Goal: Feedback & Contribution: Submit feedback/report problem

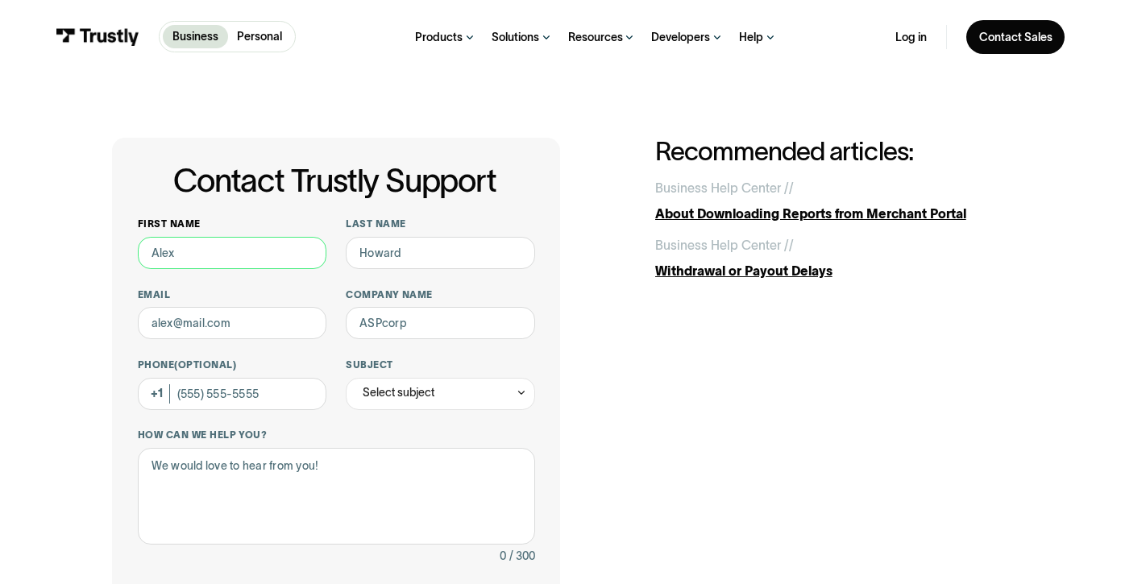
click at [232, 247] on input "First name" at bounding box center [232, 253] width 189 height 32
type input "Jeff"
type input "Hurley"
type input "jeff.hurleyjr@premierbankcard.com"
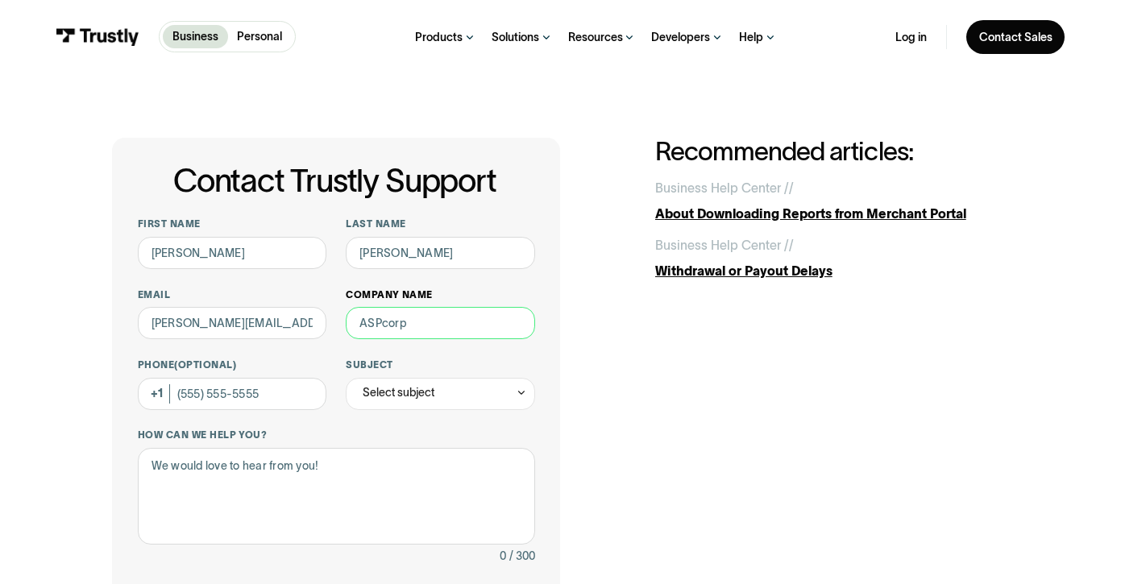
click at [450, 330] on input "Company name" at bounding box center [440, 323] width 189 height 32
type input "PREMIER Bankcard"
click at [521, 393] on icon "Contact Trustly Support" at bounding box center [521, 393] width 11 height 12
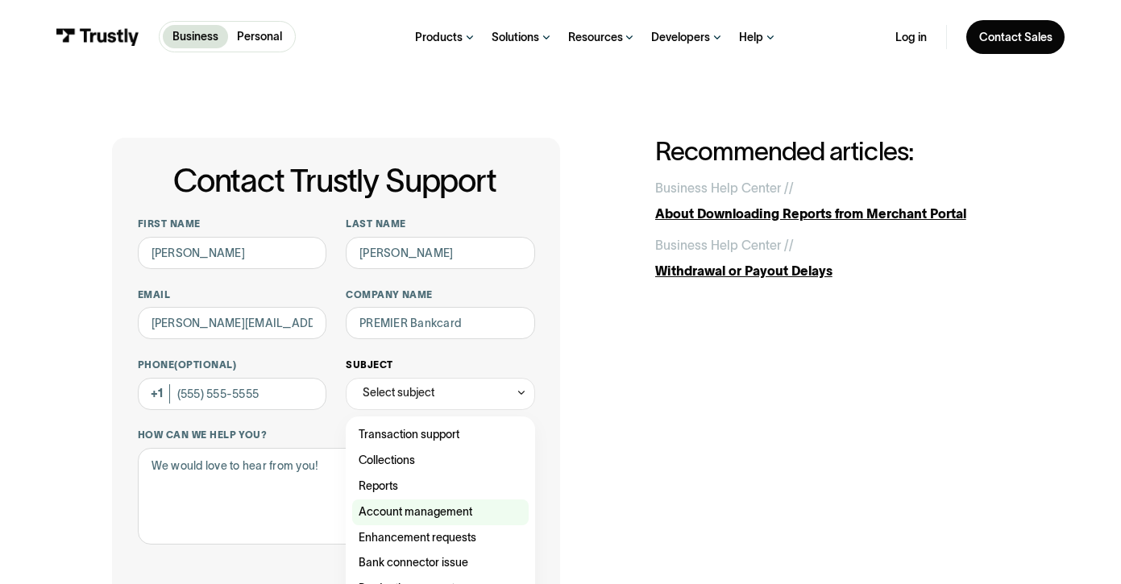
click at [451, 517] on div "Contact Trustly Support" at bounding box center [440, 513] width 177 height 26
type input "**********"
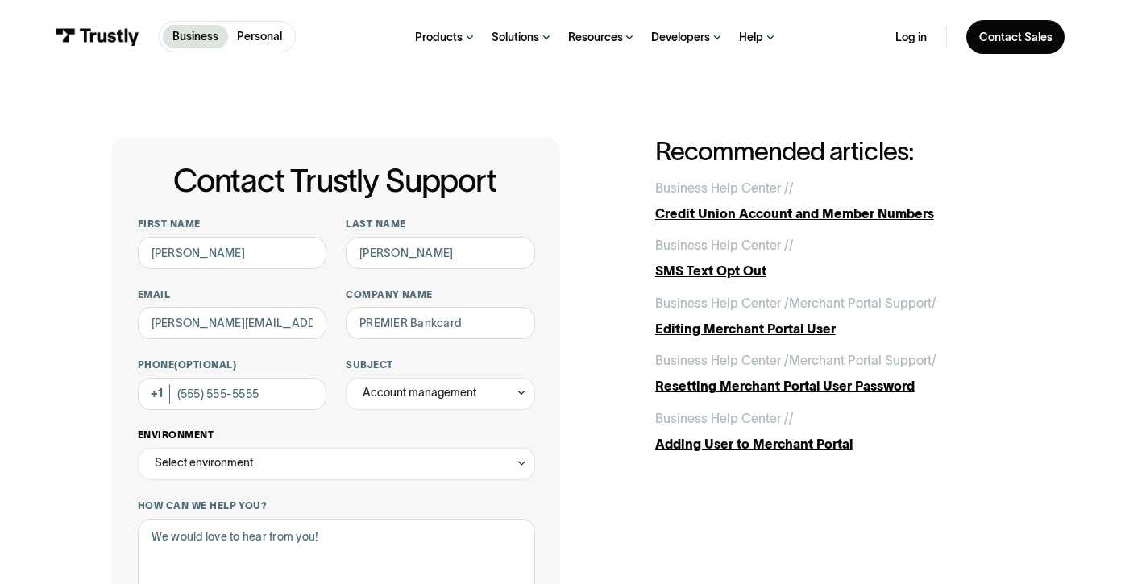
click at [519, 464] on icon "Contact Trustly Support" at bounding box center [521, 463] width 11 height 12
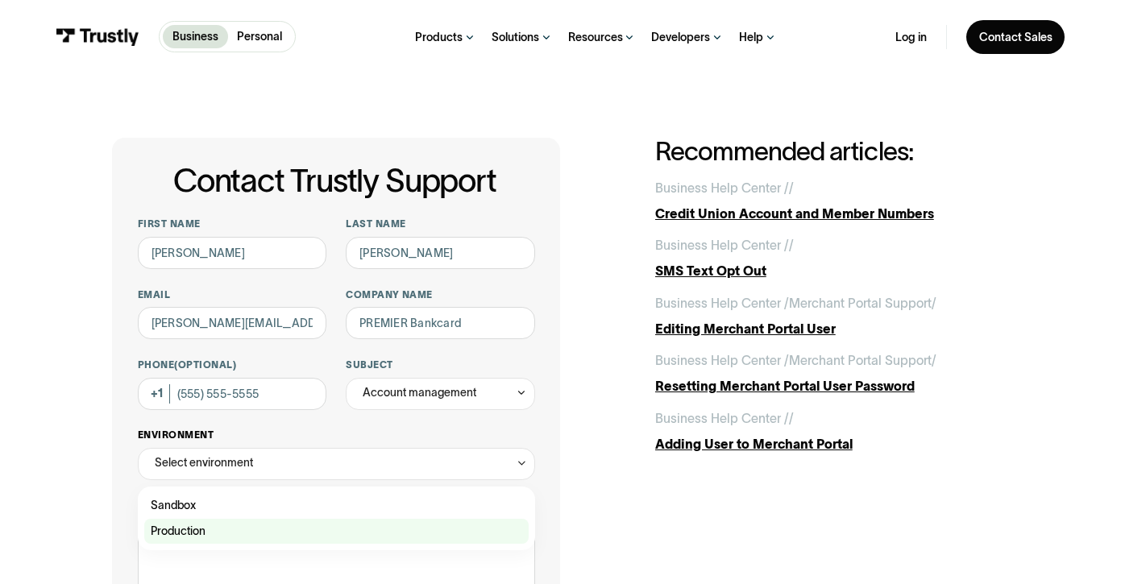
click at [201, 529] on div "Contact Trustly Support" at bounding box center [336, 532] width 384 height 26
type input "**********"
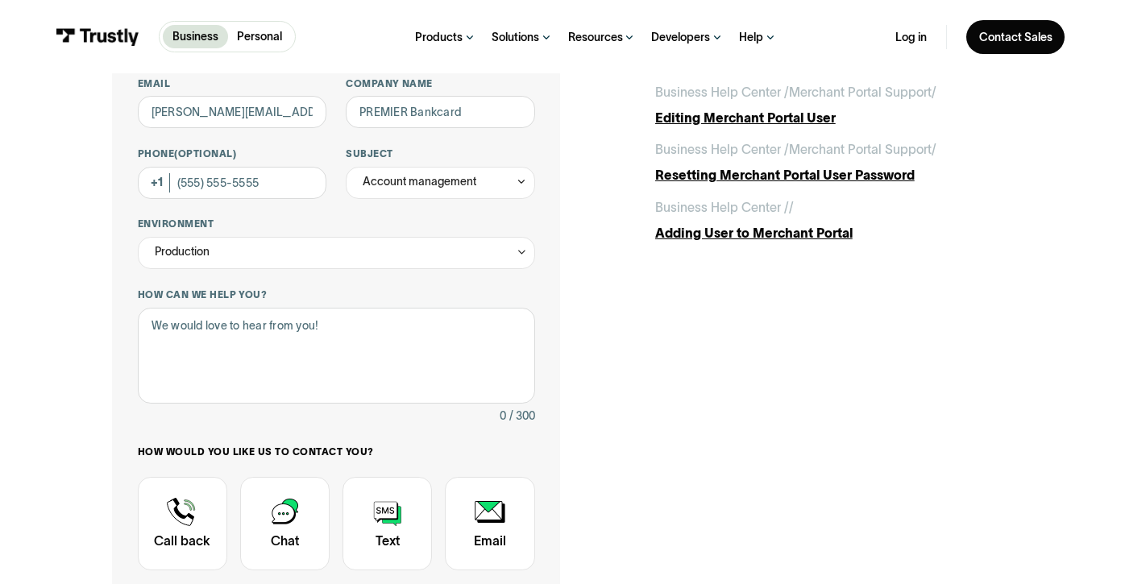
scroll to position [215, 0]
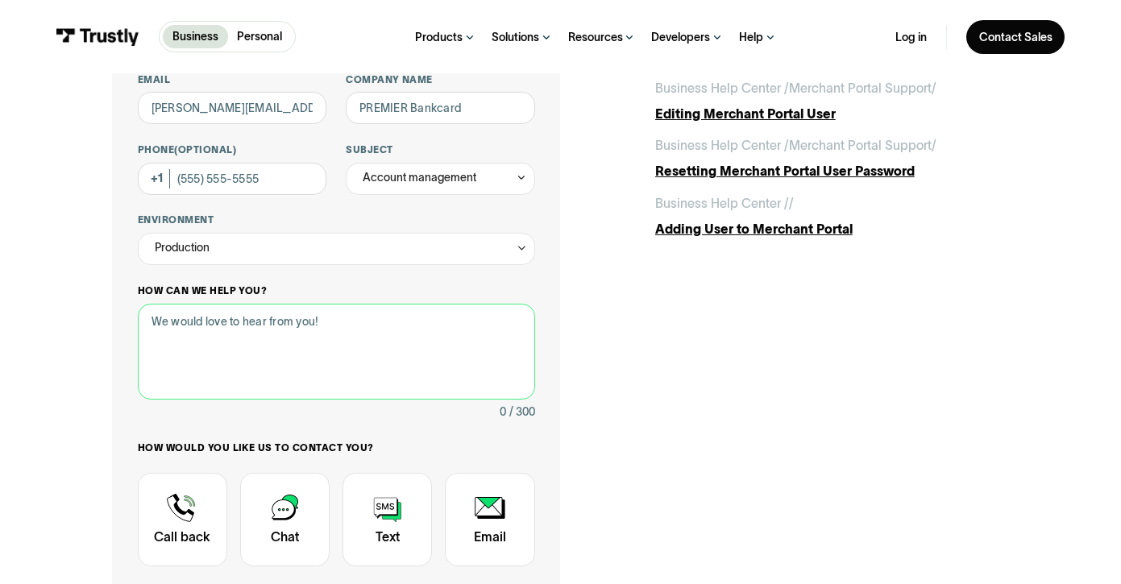
click at [203, 325] on textarea "How can we help you?" at bounding box center [336, 352] width 397 height 96
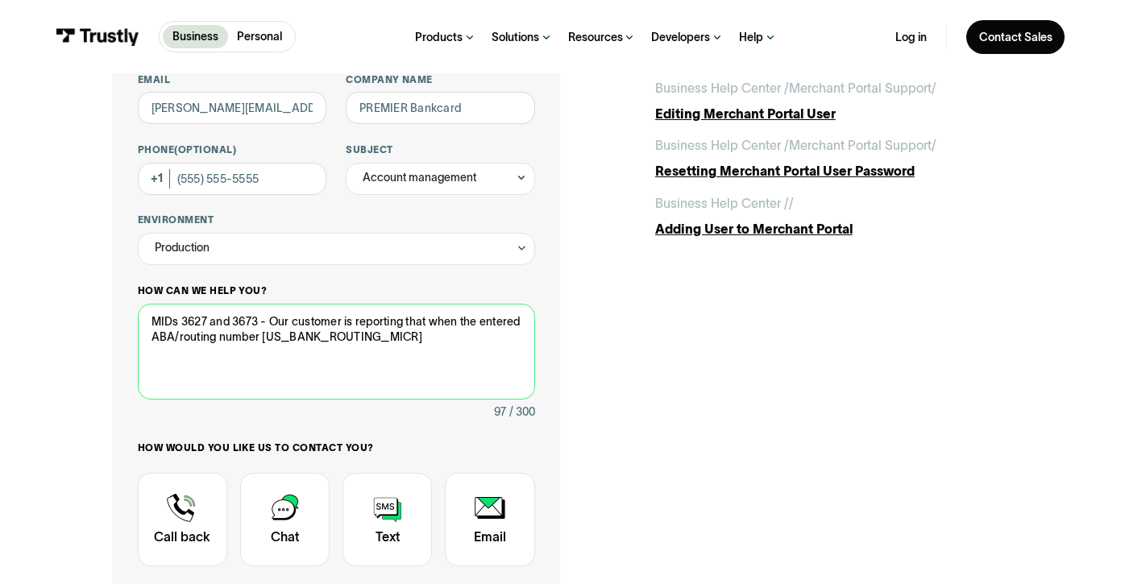
click at [393, 342] on textarea "MIDs 3627 and 3673 - Our customer is reporting that when the entered ABA/routin…" at bounding box center [336, 352] width 397 height 96
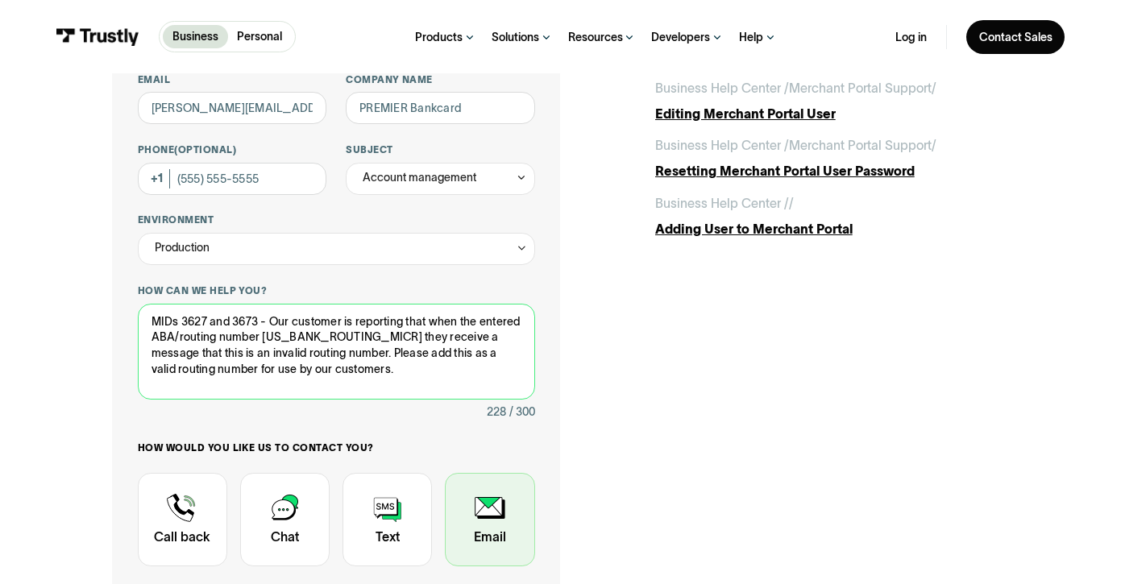
type textarea "MIDs 3627 and 3673 - Our customer is reporting that when the entered ABA/routin…"
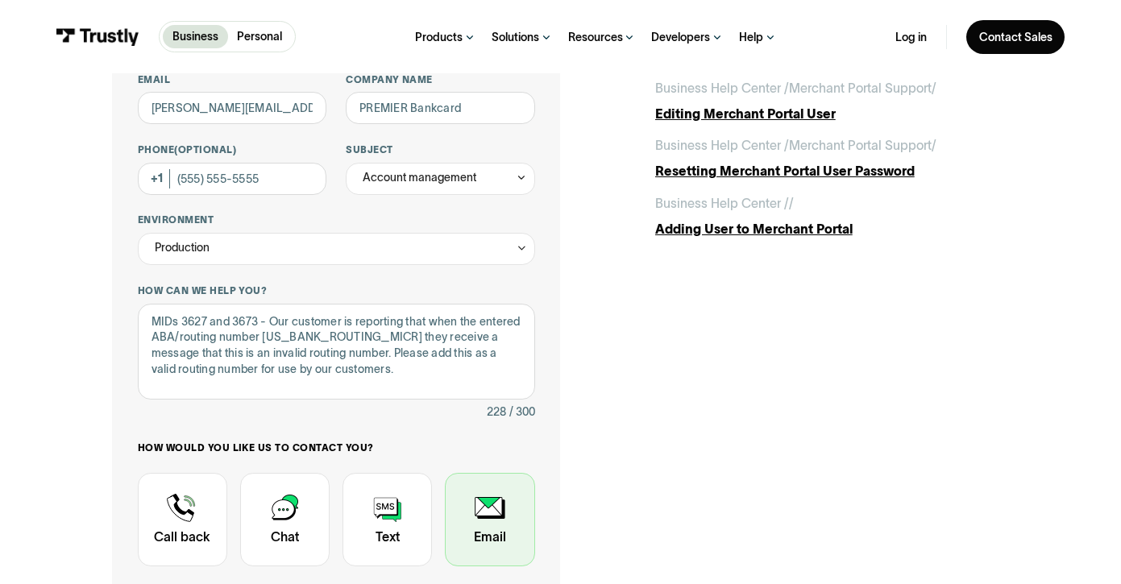
click at [491, 511] on div "Contact Trustly Support" at bounding box center [489, 519] width 89 height 93
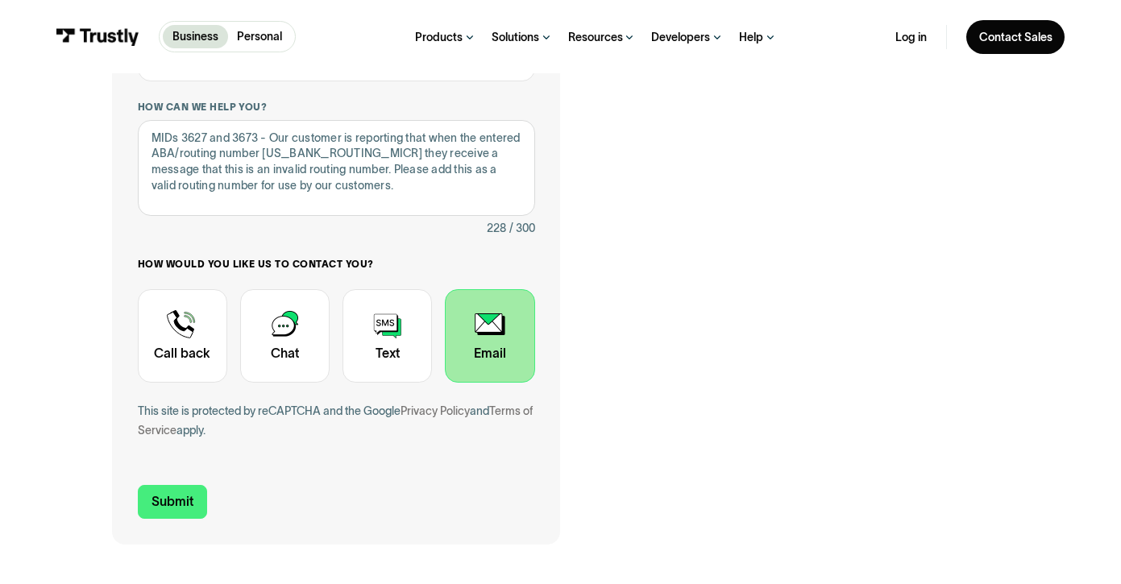
scroll to position [430, 0]
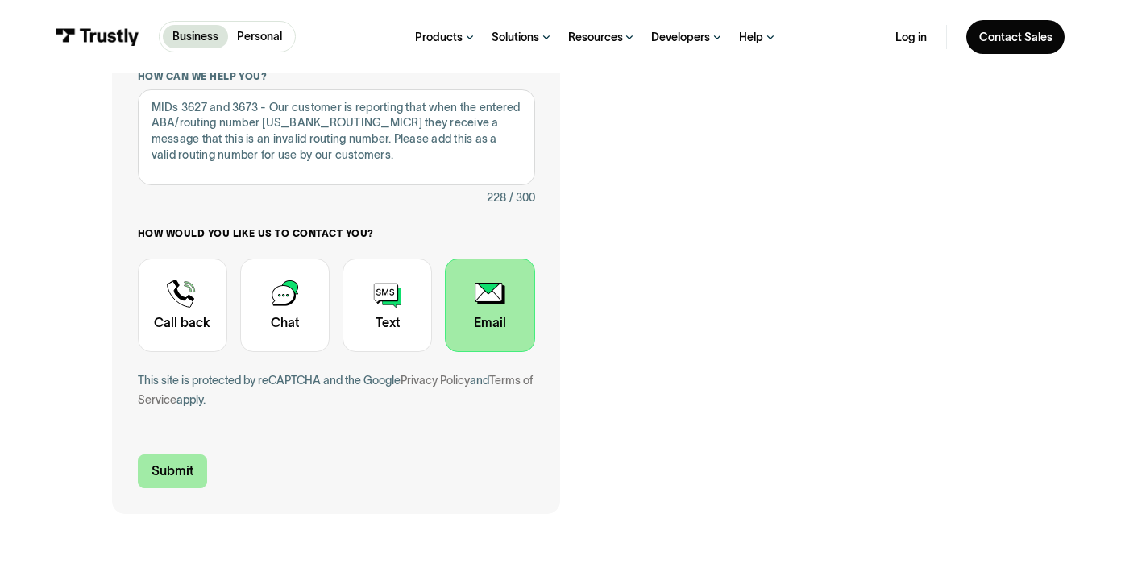
click at [163, 470] on input "Submit" at bounding box center [172, 472] width 69 height 34
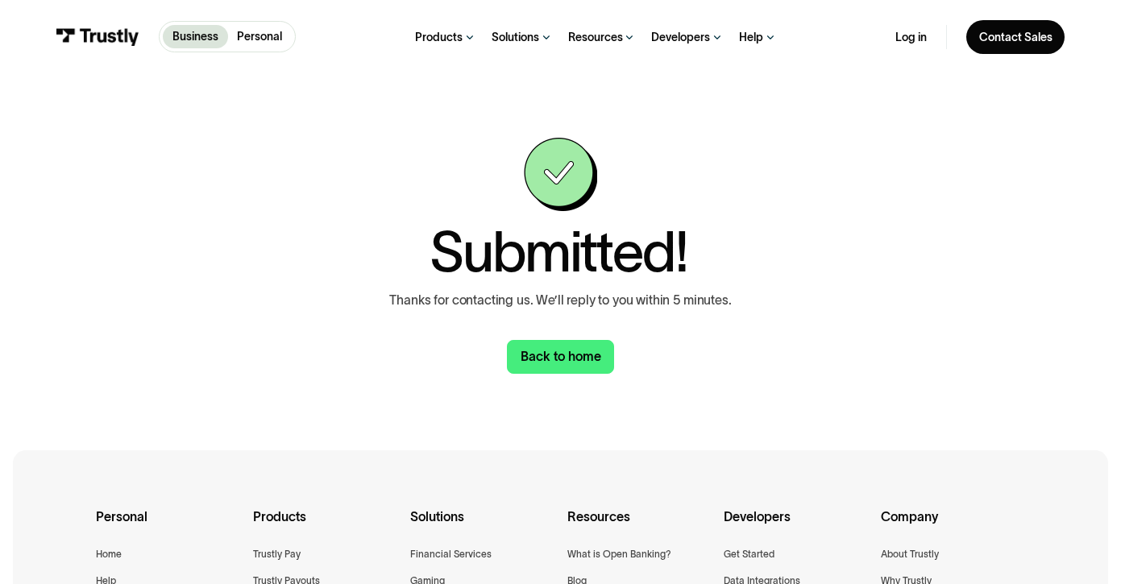
scroll to position [322, 0]
